Goal: Information Seeking & Learning: Understand process/instructions

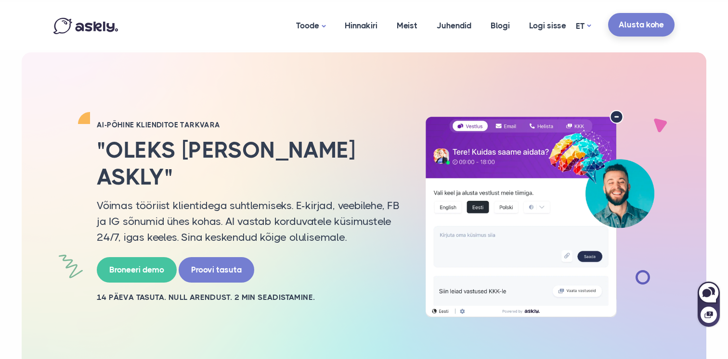
click at [620, 29] on link "Alusta kohe" at bounding box center [641, 25] width 66 height 24
click at [457, 28] on link "Juhendid" at bounding box center [454, 25] width 54 height 47
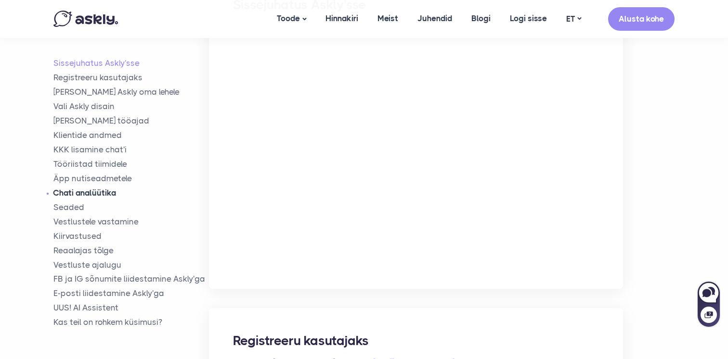
scroll to position [239, 0]
click at [115, 166] on link "Tööriistad tiimidele" at bounding box center [130, 164] width 155 height 11
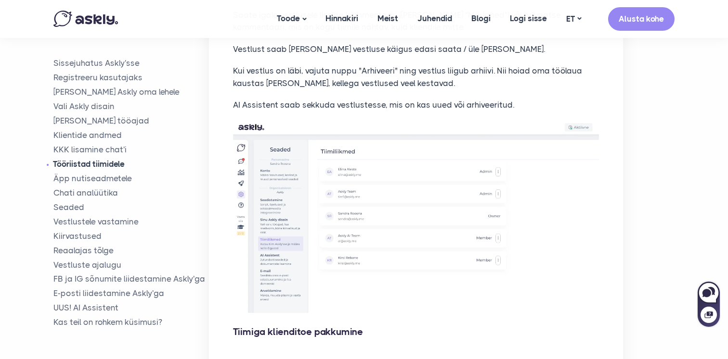
scroll to position [3129, 0]
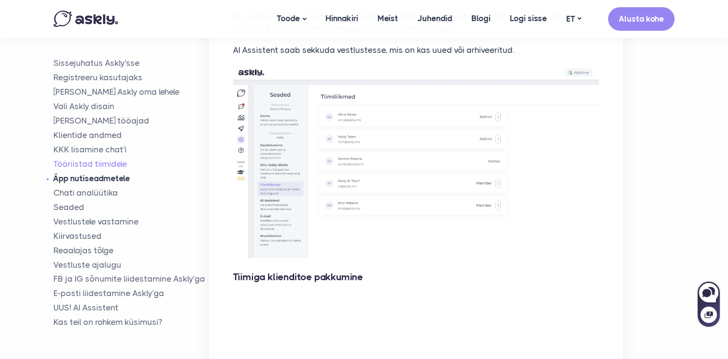
click at [92, 182] on link "Äpp nutiseadmetele" at bounding box center [130, 178] width 155 height 11
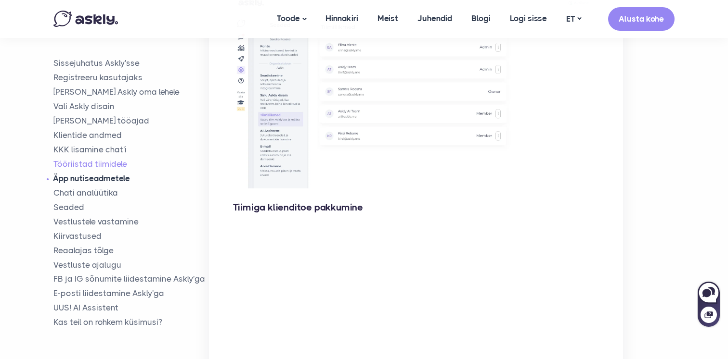
click at [92, 182] on link "Äpp nutiseadmetele" at bounding box center [130, 178] width 155 height 11
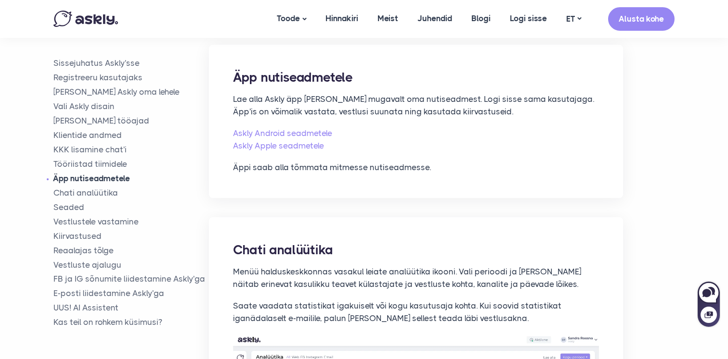
scroll to position [3615, 0]
click at [93, 195] on link "Chati analüütika" at bounding box center [130, 192] width 155 height 11
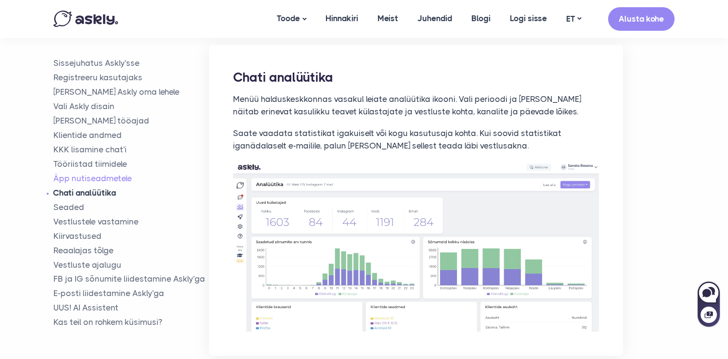
scroll to position [3788, 0]
click at [87, 206] on link "Seaded" at bounding box center [130, 207] width 155 height 11
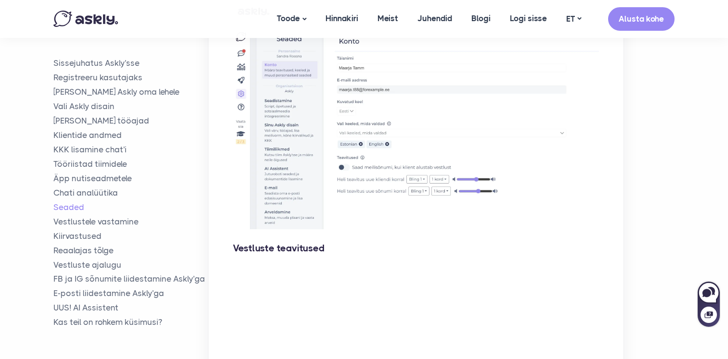
scroll to position [4404, 0]
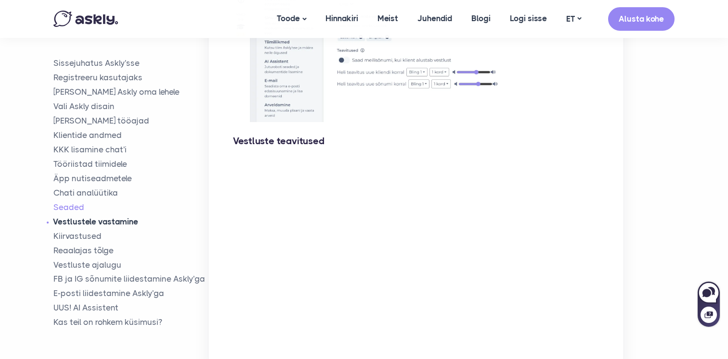
click at [89, 224] on link "Vestlustele vastamine" at bounding box center [130, 221] width 155 height 11
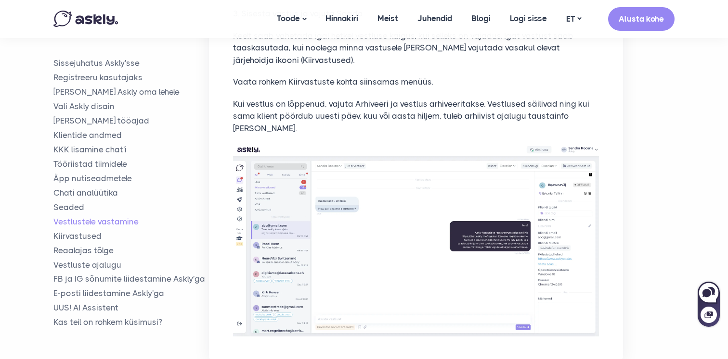
scroll to position [4937, 0]
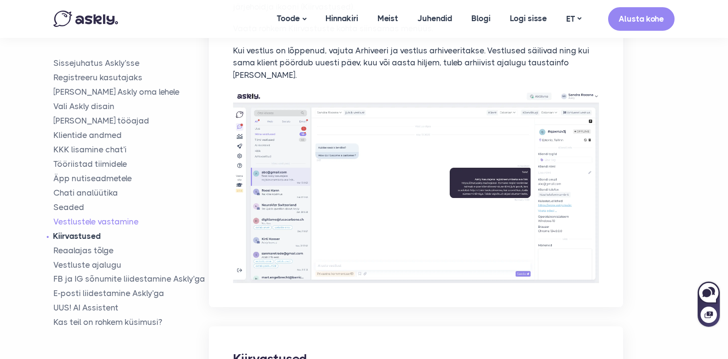
click at [87, 235] on link "Kiirvastused" at bounding box center [130, 235] width 155 height 11
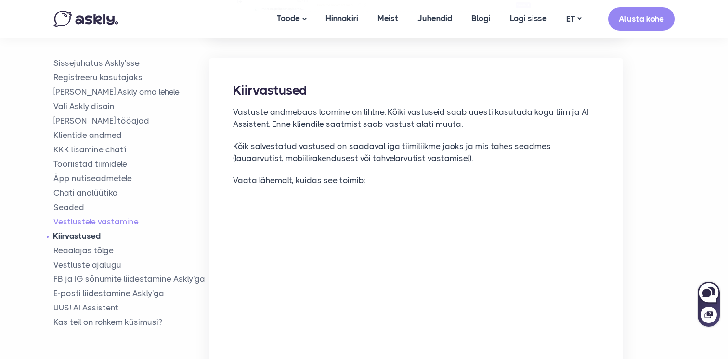
scroll to position [5207, 0]
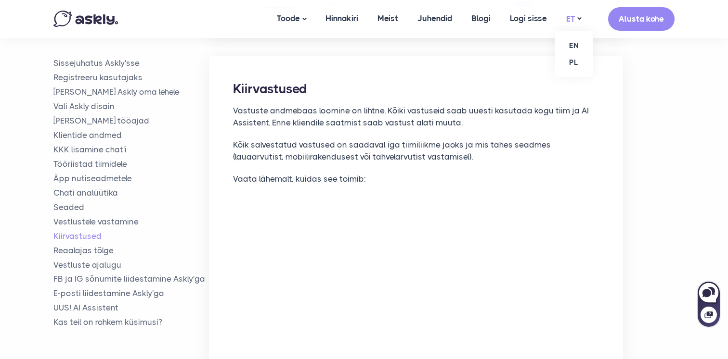
click at [573, 19] on link "ET" at bounding box center [573, 19] width 34 height 14
click at [518, 105] on p "Vastuste andmebaas loomine on lihtne. Kõiki vastuseid saab uuesti kasutada kogu…" at bounding box center [416, 117] width 366 height 25
